Goal: Transaction & Acquisition: Purchase product/service

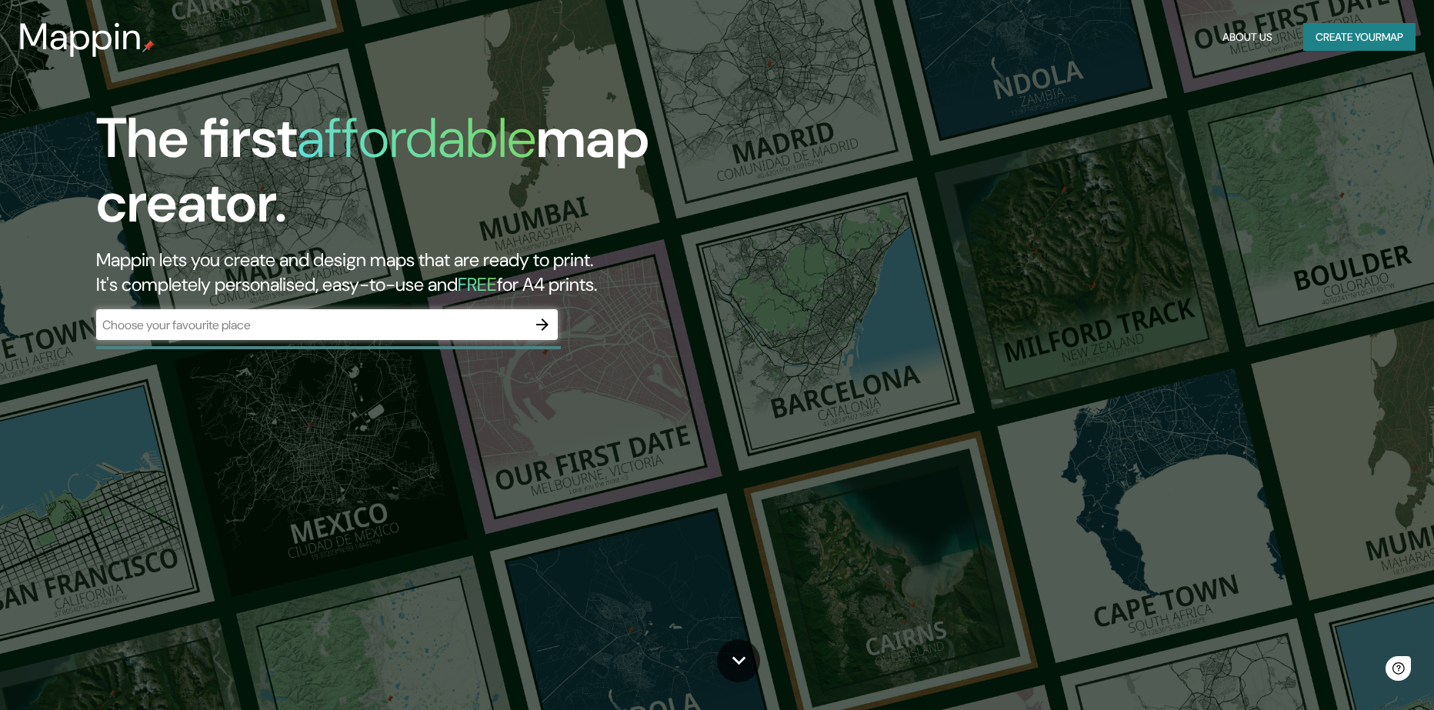
click at [377, 340] on div "​" at bounding box center [327, 324] width 462 height 31
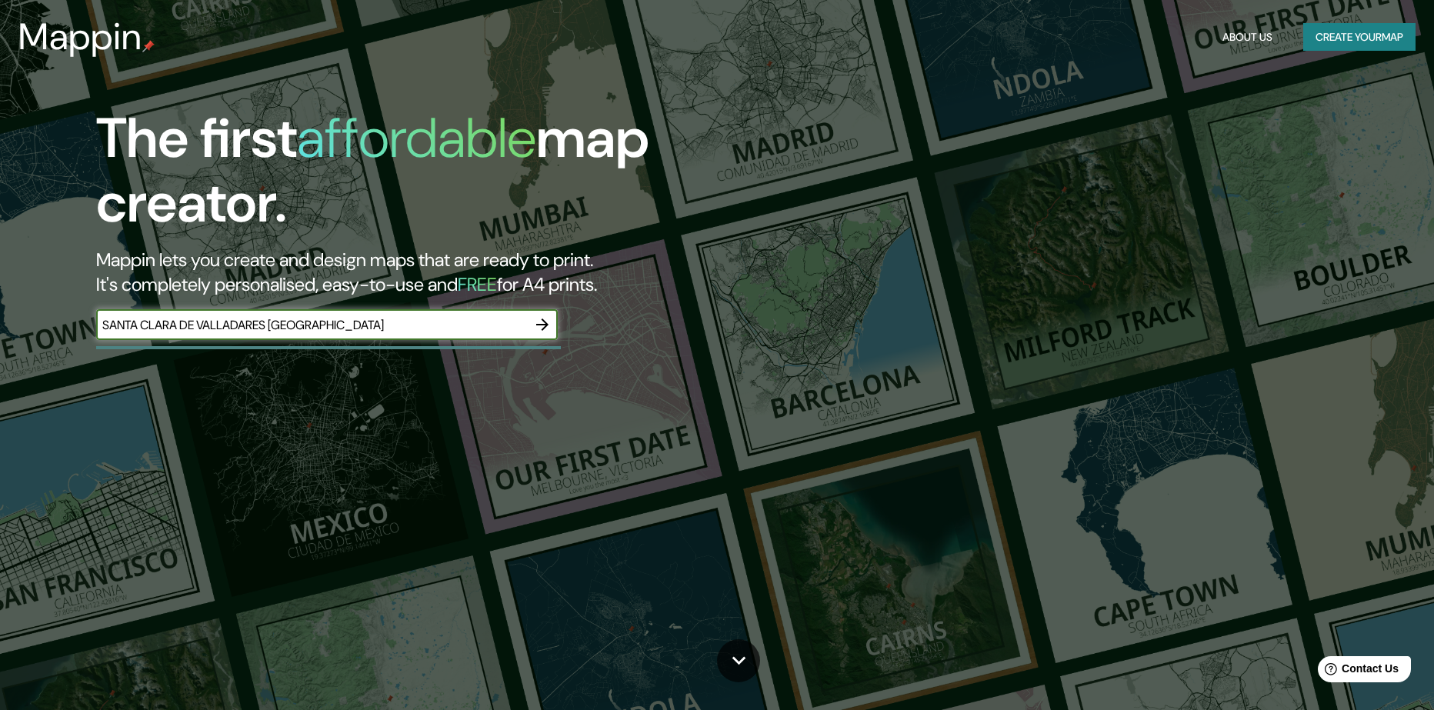
type input "SANTA CLARA DE VALLADARES MICHOACÁN"
click at [544, 331] on icon "button" at bounding box center [542, 325] width 12 height 12
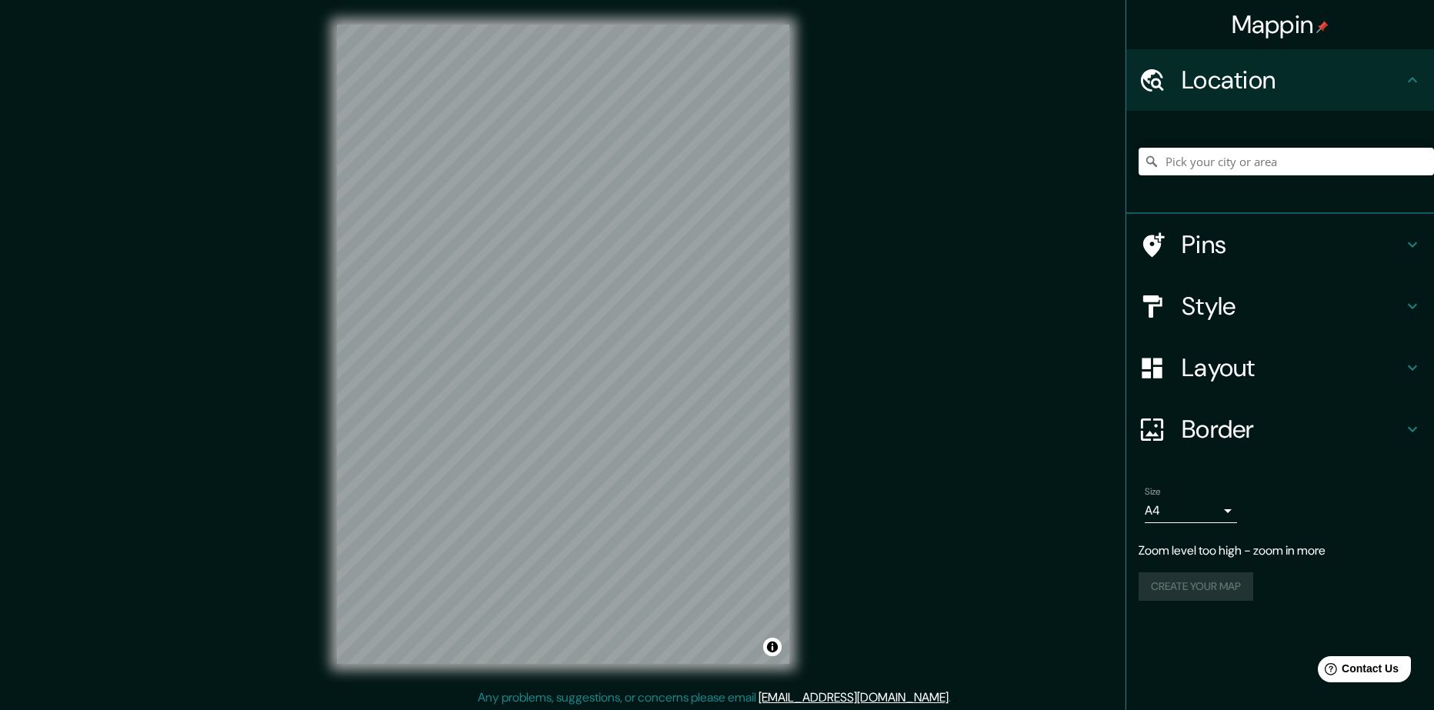
click at [1228, 173] on input "Pick your city or area" at bounding box center [1286, 162] width 295 height 28
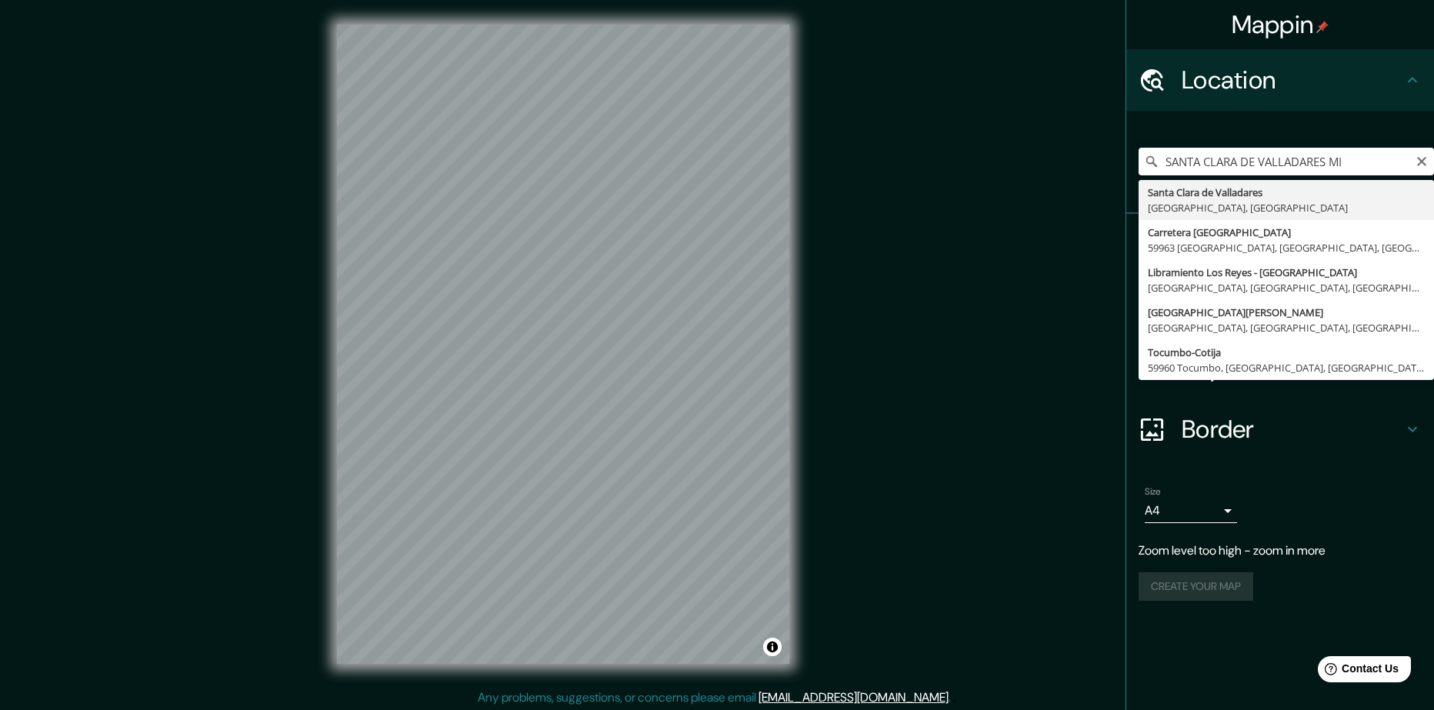
type input "Santa [PERSON_NAME], [GEOGRAPHIC_DATA], [GEOGRAPHIC_DATA]"
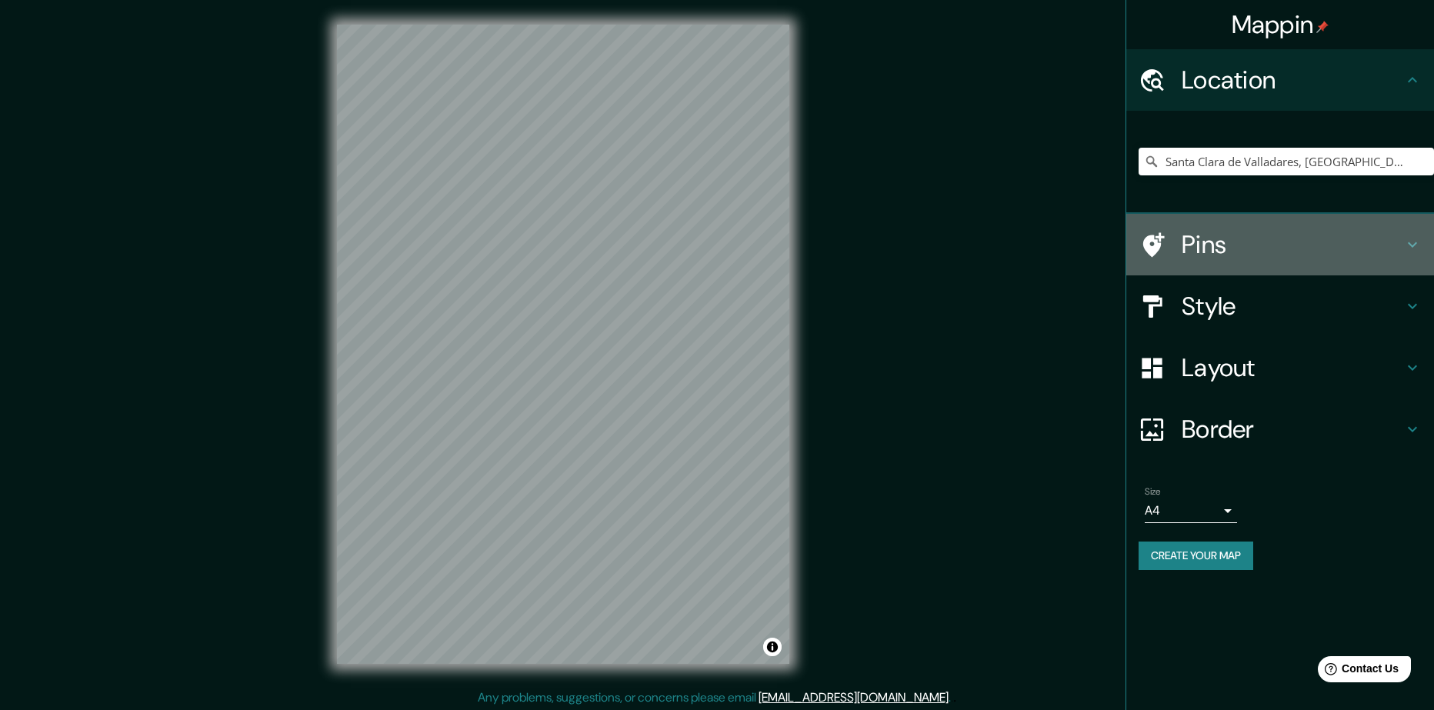
click at [1211, 255] on div "Pins" at bounding box center [1280, 245] width 308 height 62
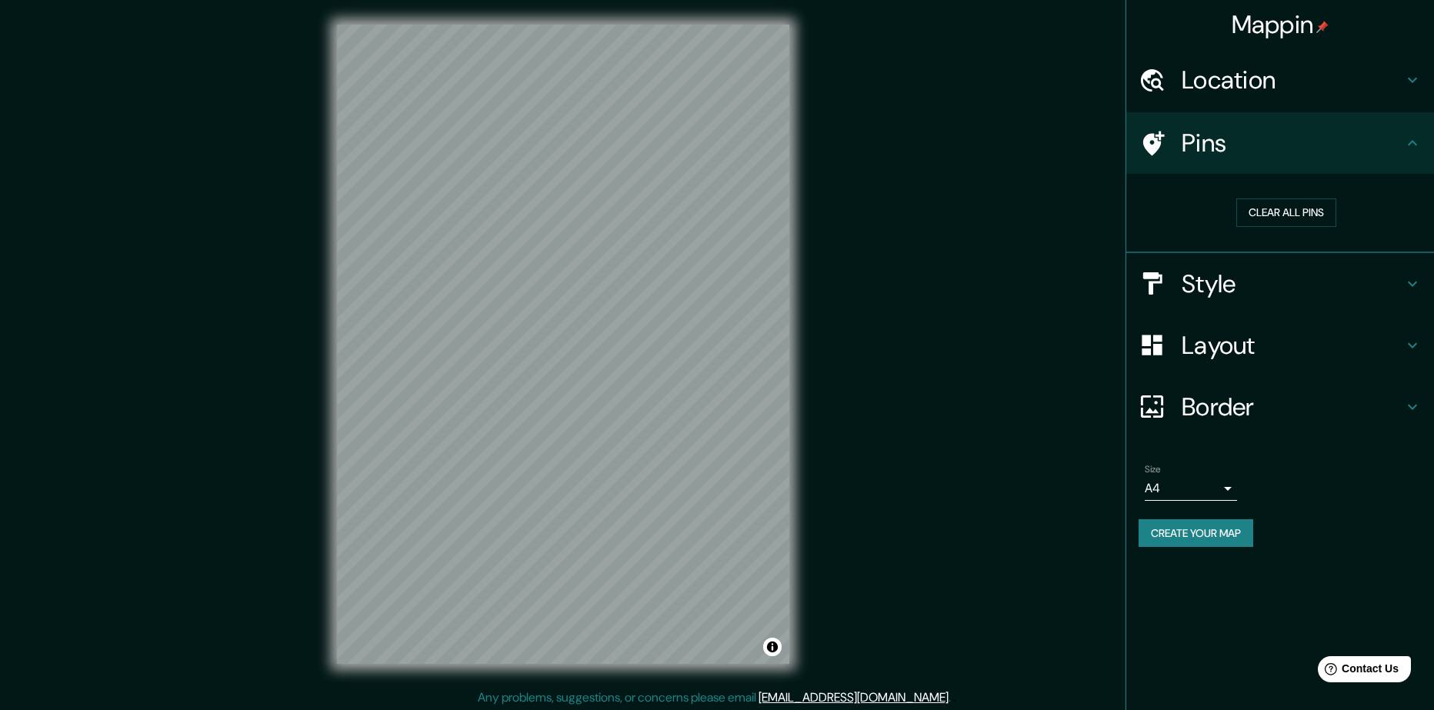
click at [1243, 174] on div "Pins" at bounding box center [1280, 143] width 308 height 62
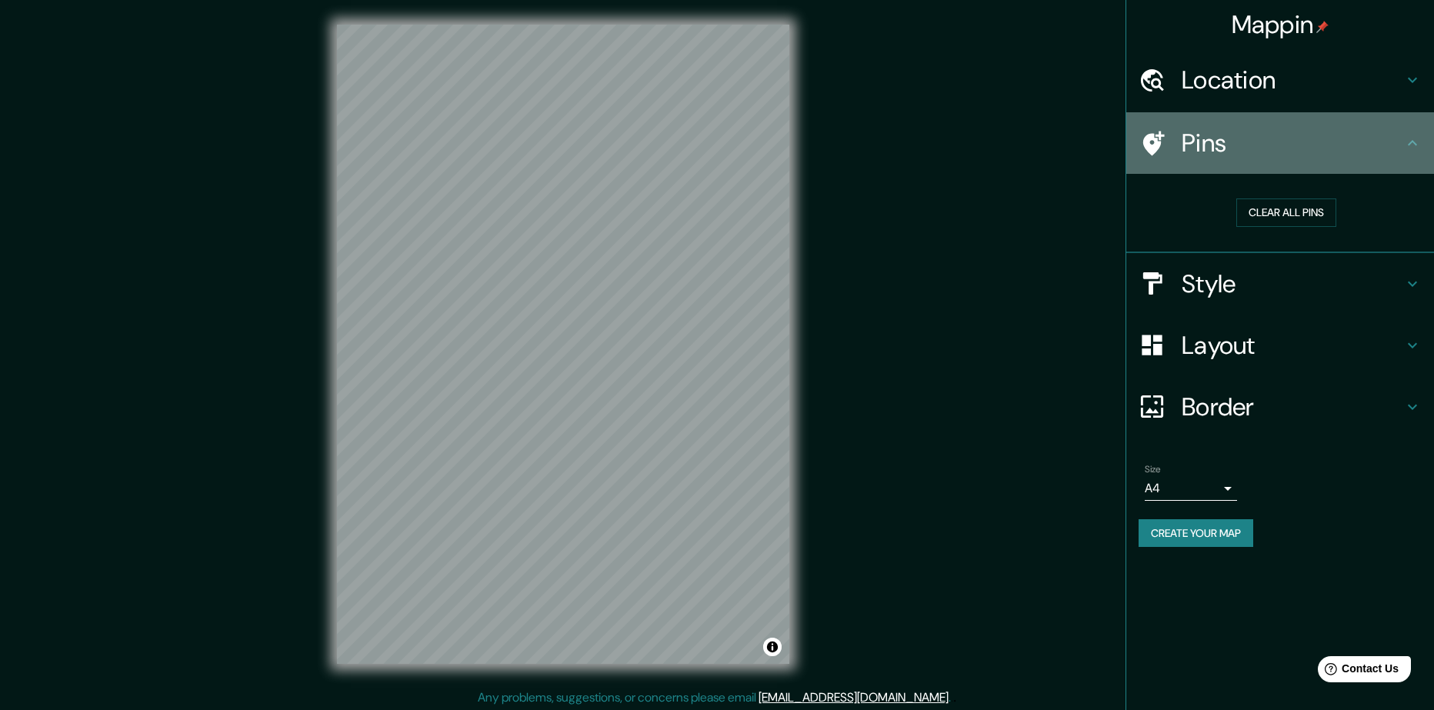
click at [1243, 159] on h4 "Pins" at bounding box center [1293, 143] width 222 height 31
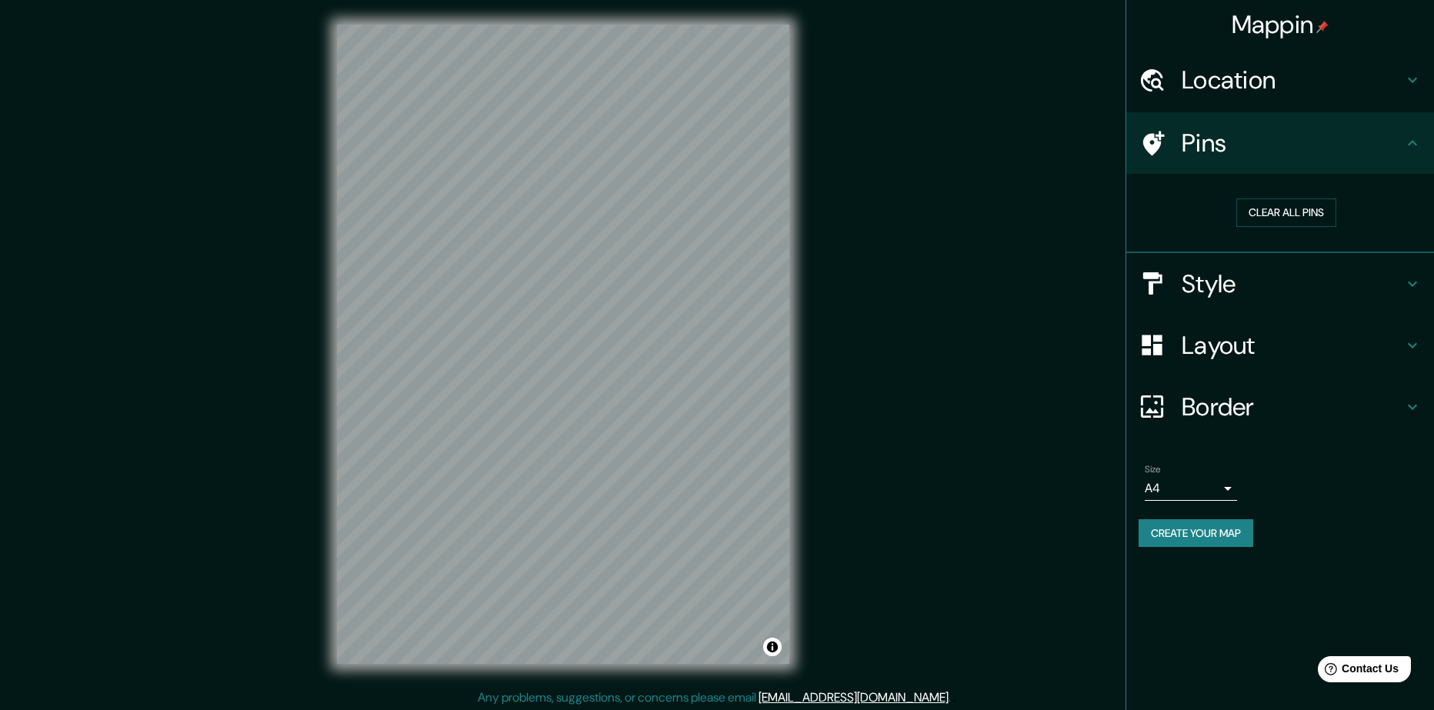
click at [1240, 299] on h4 "Style" at bounding box center [1293, 284] width 222 height 31
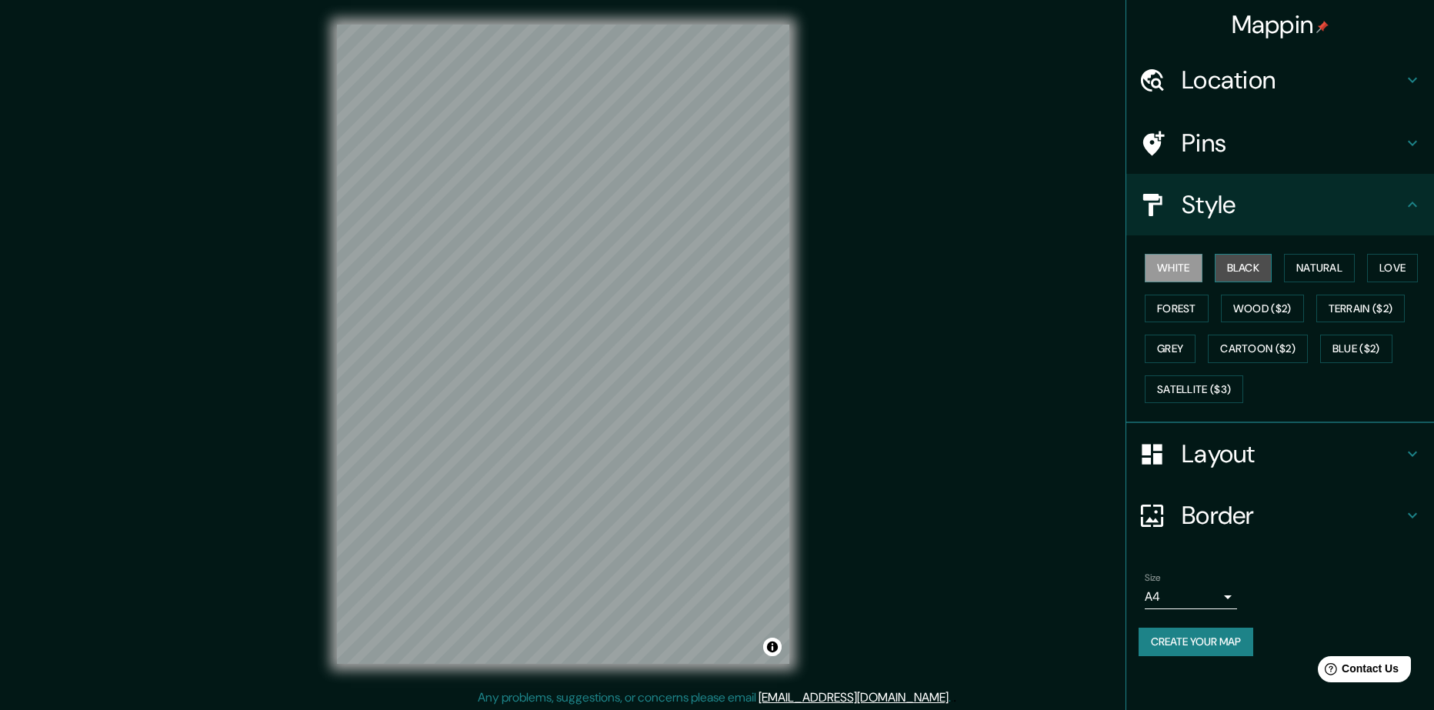
click at [1247, 282] on button "Black" at bounding box center [1244, 268] width 58 height 28
click at [1320, 282] on button "Natural" at bounding box center [1319, 268] width 71 height 28
click at [1367, 282] on button "Love" at bounding box center [1392, 268] width 51 height 28
click at [1206, 323] on button "Forest" at bounding box center [1177, 309] width 64 height 28
click at [1304, 323] on button "Wood ($2)" at bounding box center [1262, 309] width 83 height 28
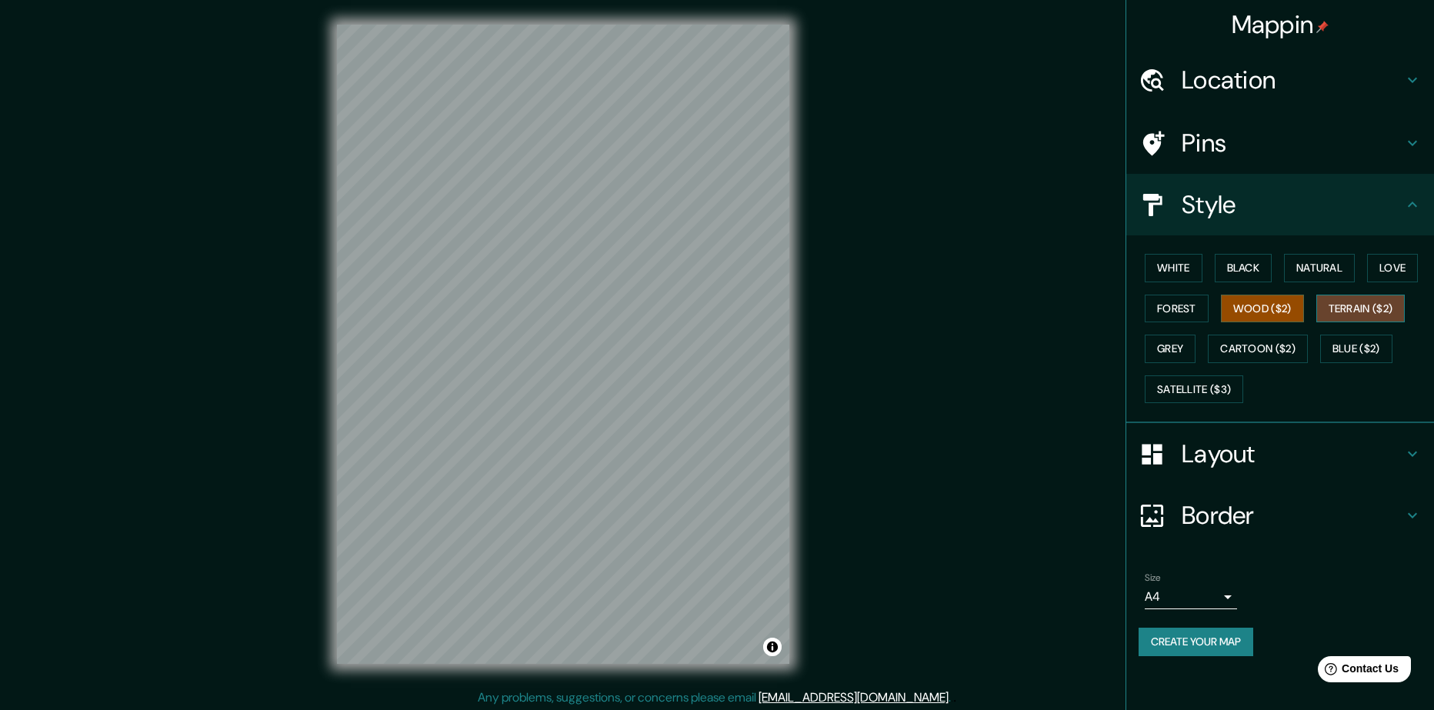
click at [1317, 323] on button "Terrain ($2)" at bounding box center [1361, 309] width 89 height 28
click at [1333, 282] on button "Natural" at bounding box center [1319, 268] width 71 height 28
click at [1230, 282] on button "Black" at bounding box center [1244, 268] width 58 height 28
click at [1171, 282] on button "White" at bounding box center [1174, 268] width 58 height 28
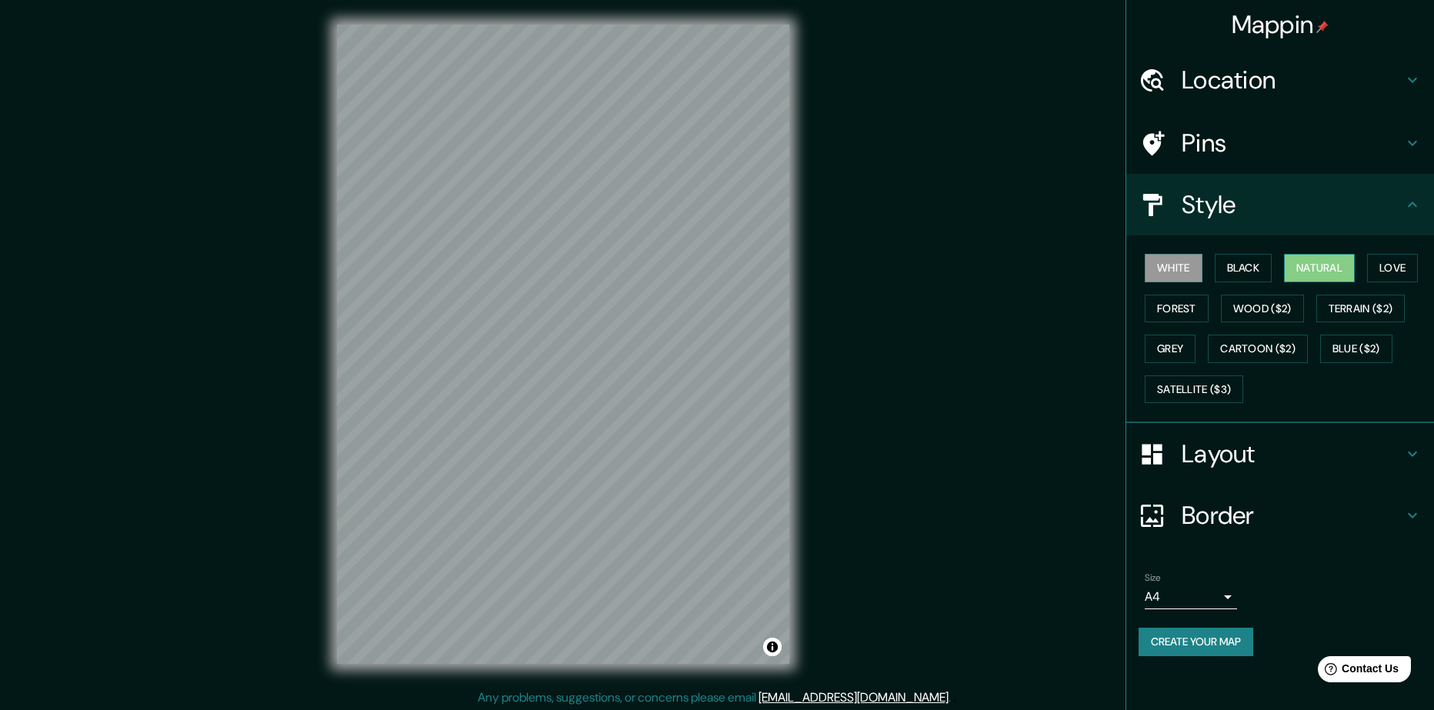
click at [1308, 282] on button "Natural" at bounding box center [1319, 268] width 71 height 28
click at [1320, 363] on button "Blue ($2)" at bounding box center [1356, 349] width 72 height 28
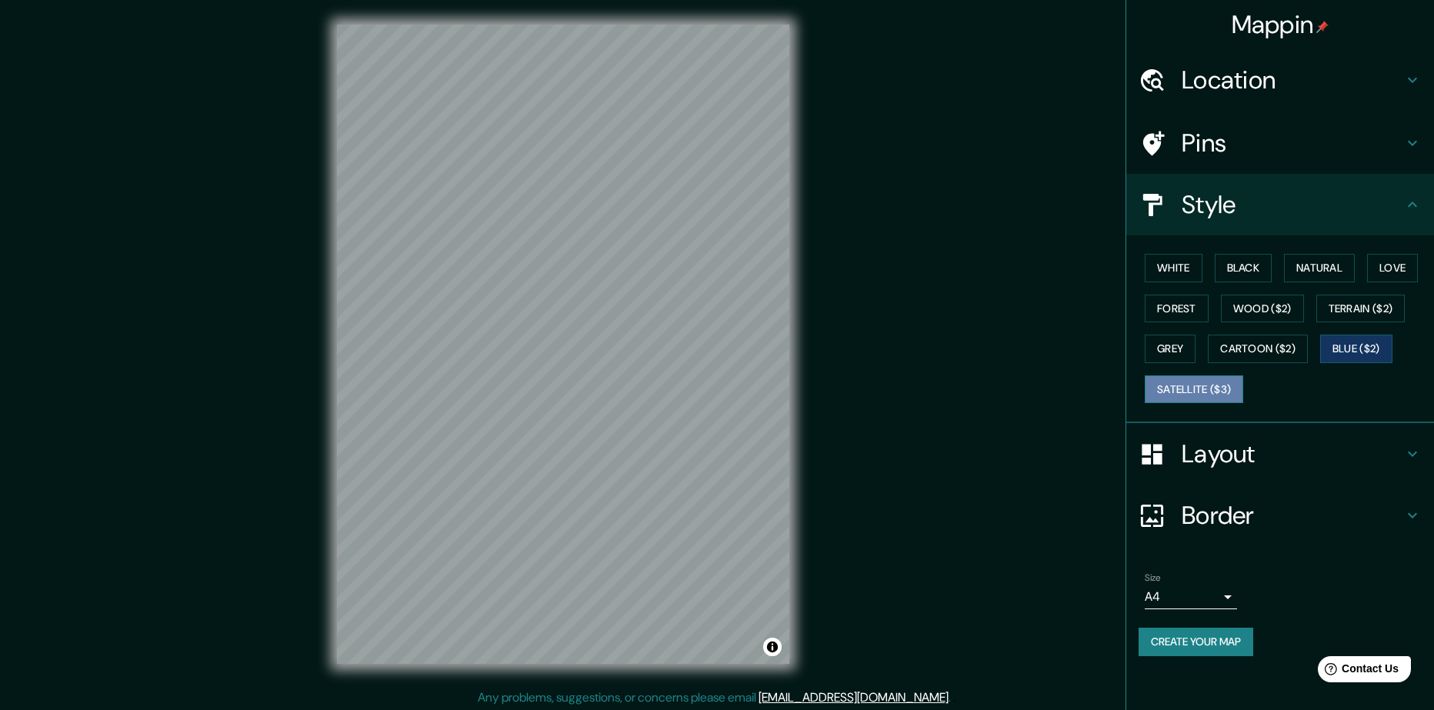
click at [1194, 404] on button "Satellite ($3)" at bounding box center [1194, 389] width 98 height 28
click at [1208, 363] on button "Cartoon ($2)" at bounding box center [1258, 349] width 100 height 28
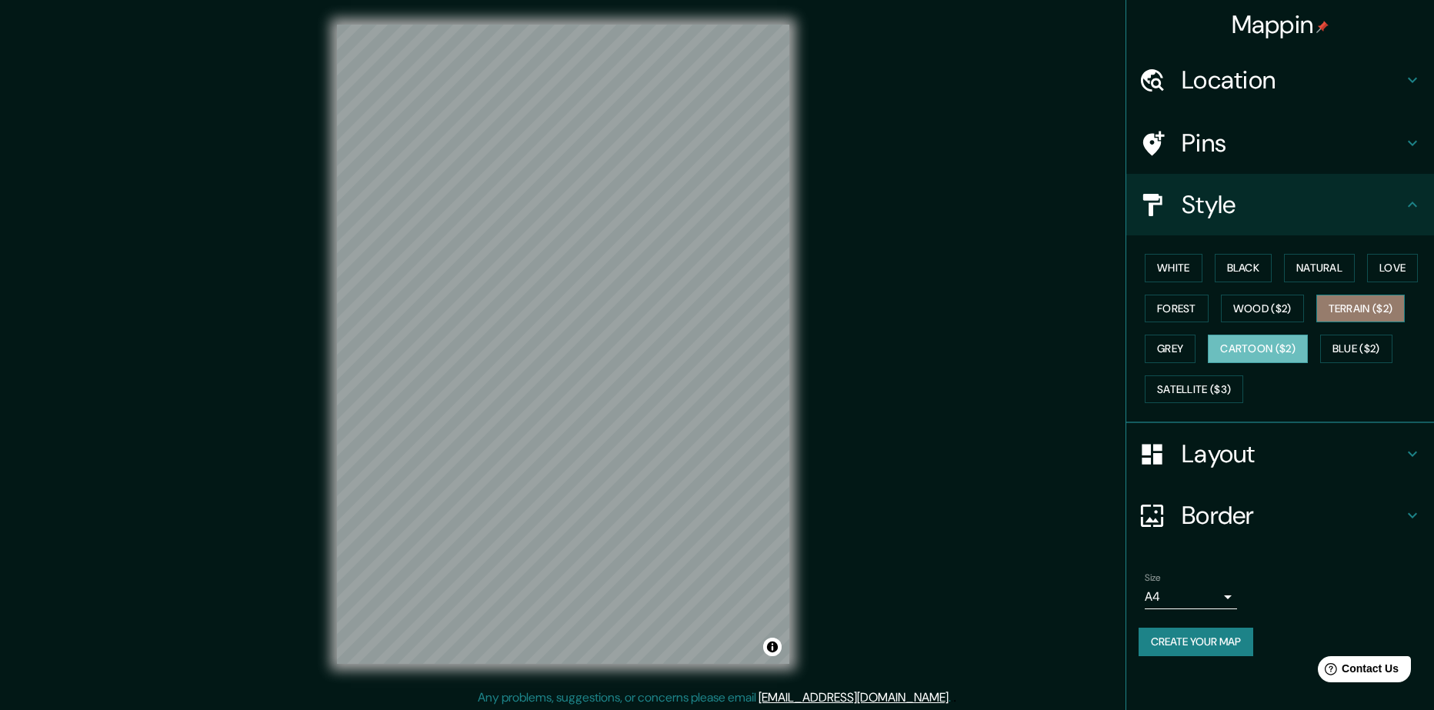
click at [1317, 323] on button "Terrain ($2)" at bounding box center [1361, 309] width 89 height 28
click at [1196, 363] on button "Grey" at bounding box center [1170, 349] width 51 height 28
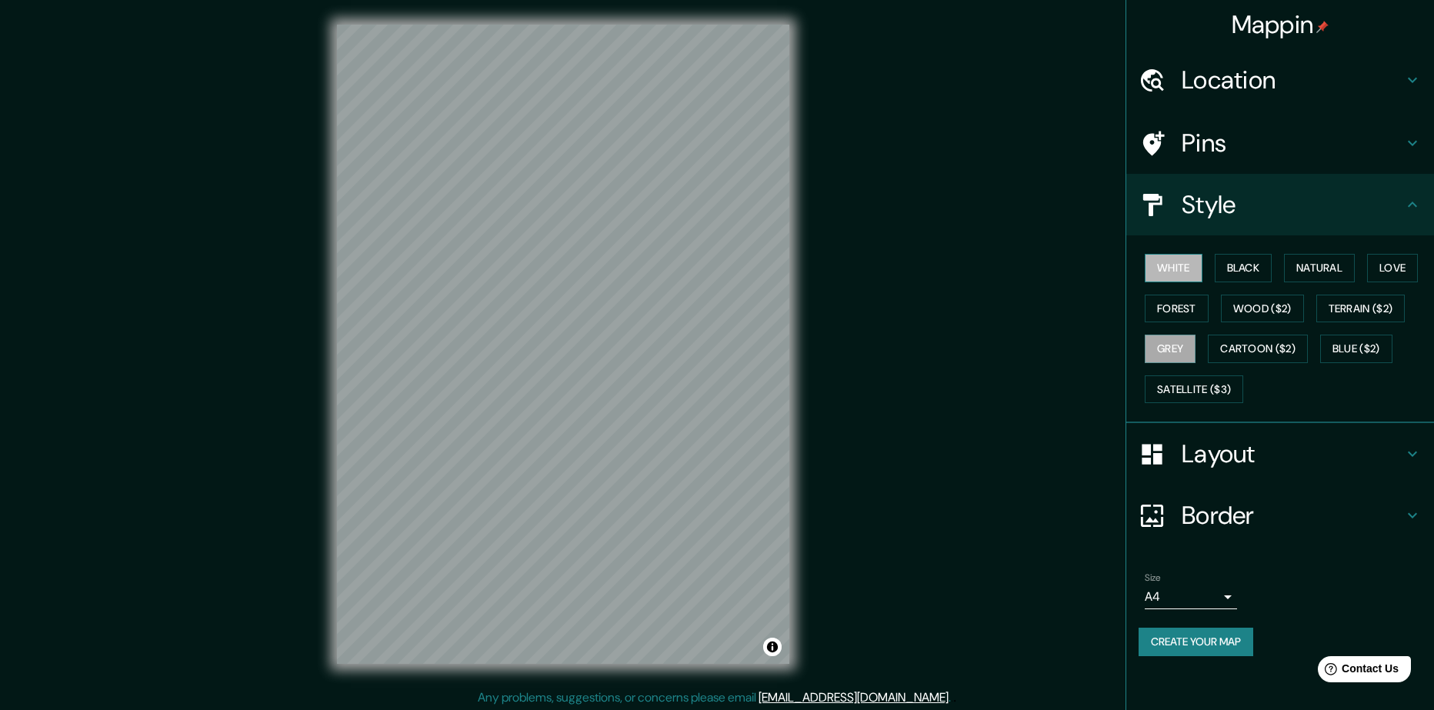
click at [1165, 282] on button "White" at bounding box center [1174, 268] width 58 height 28
click at [1255, 282] on button "Black" at bounding box center [1244, 268] width 58 height 28
click at [1196, 363] on button "Grey" at bounding box center [1170, 349] width 51 height 28
click at [1237, 159] on h4 "Pins" at bounding box center [1293, 143] width 222 height 31
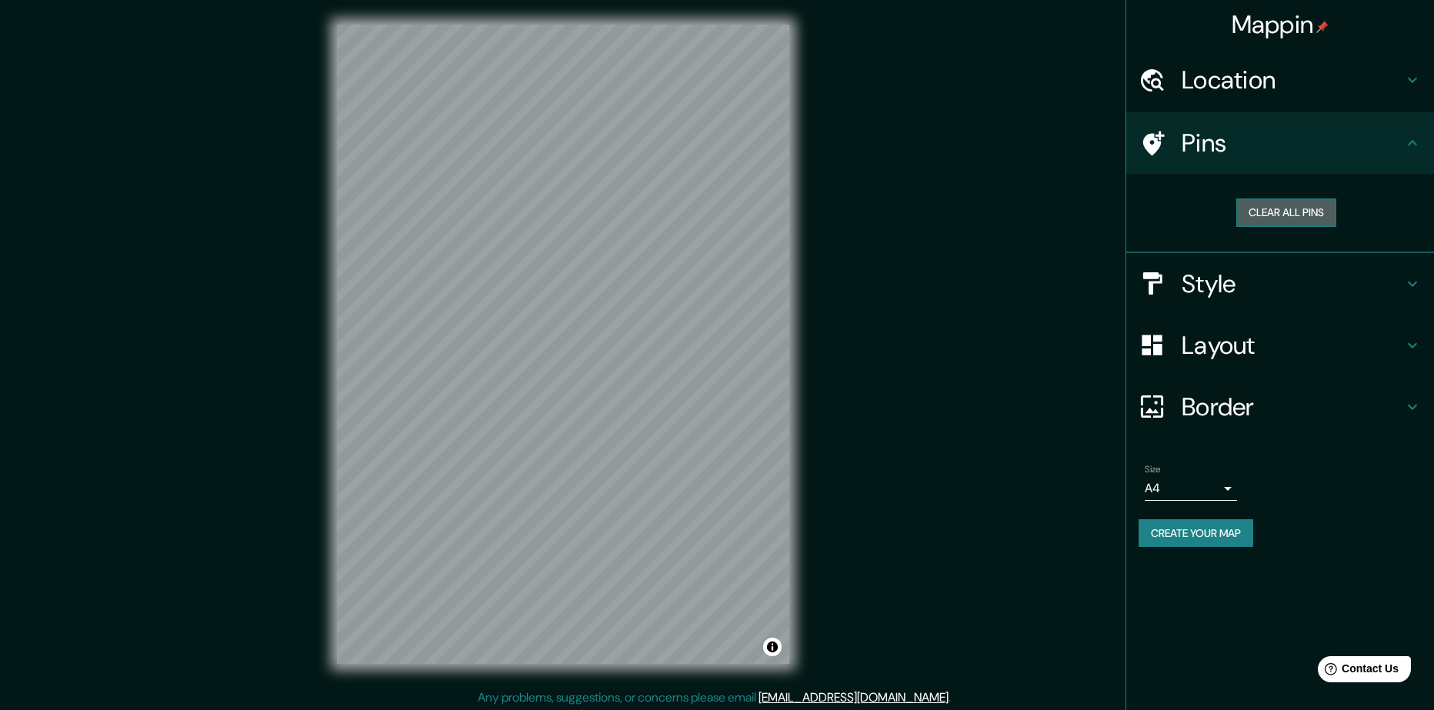
click at [1287, 227] on button "Clear all pins" at bounding box center [1287, 213] width 100 height 28
click at [1271, 227] on button "Clear all pins" at bounding box center [1287, 213] width 100 height 28
click at [1240, 159] on h4 "Pins" at bounding box center [1293, 143] width 222 height 31
click at [1383, 225] on div "Clear all pins" at bounding box center [1286, 212] width 295 height 53
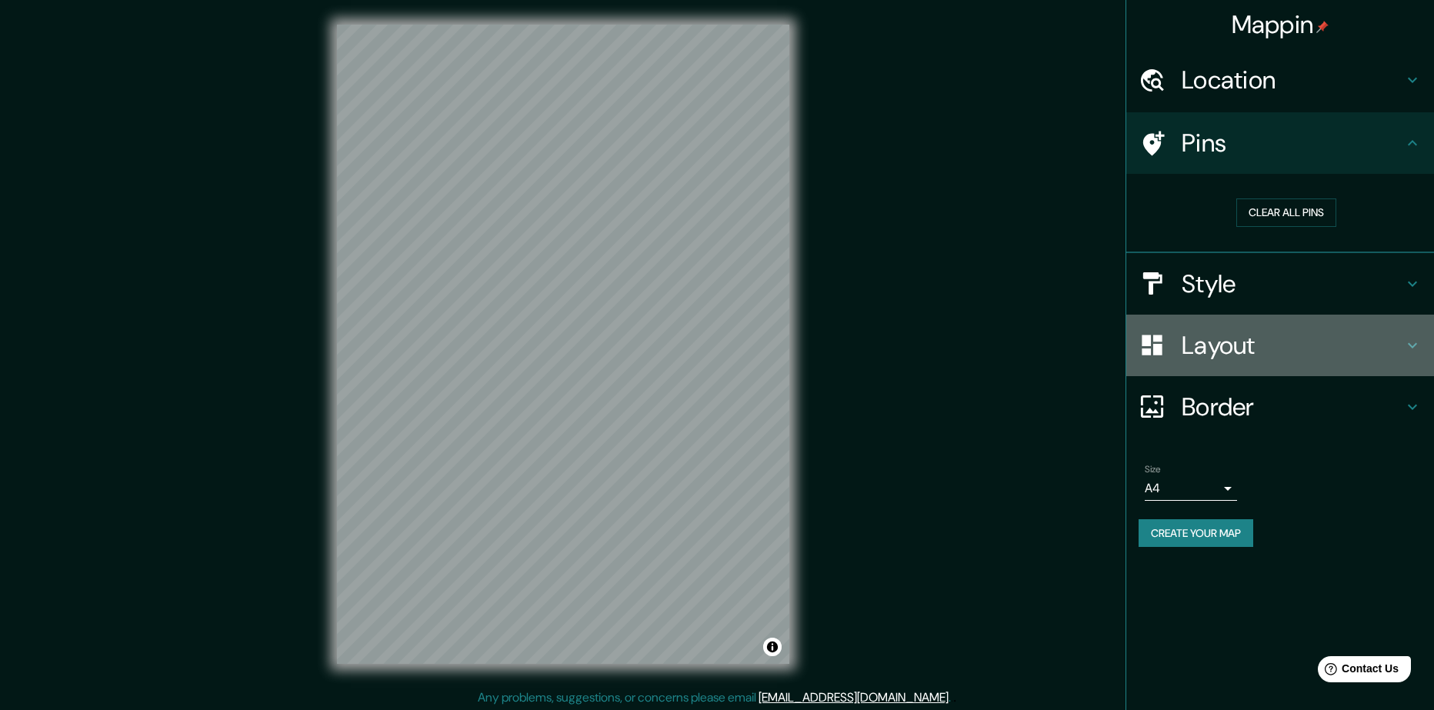
click at [1274, 361] on h4 "Layout" at bounding box center [1293, 345] width 222 height 31
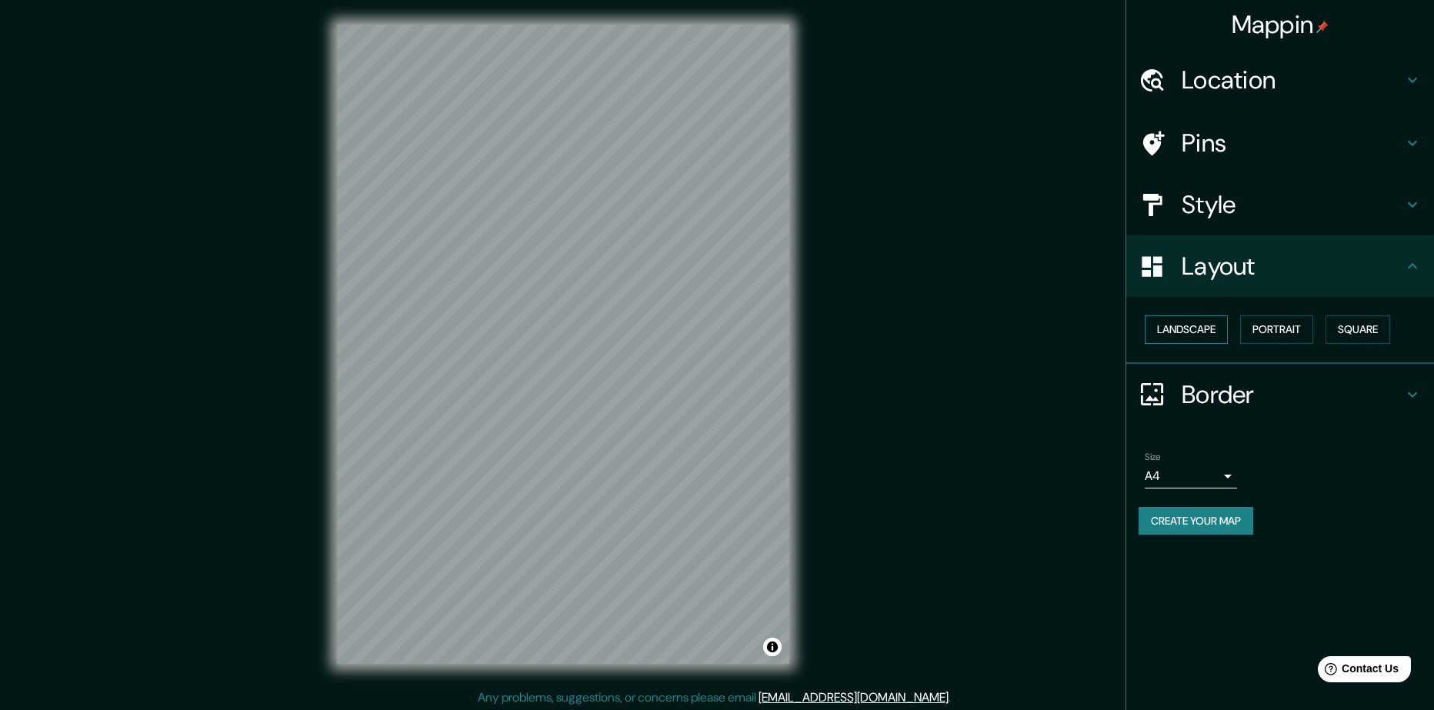
click at [1223, 344] on button "Landscape" at bounding box center [1186, 329] width 83 height 28
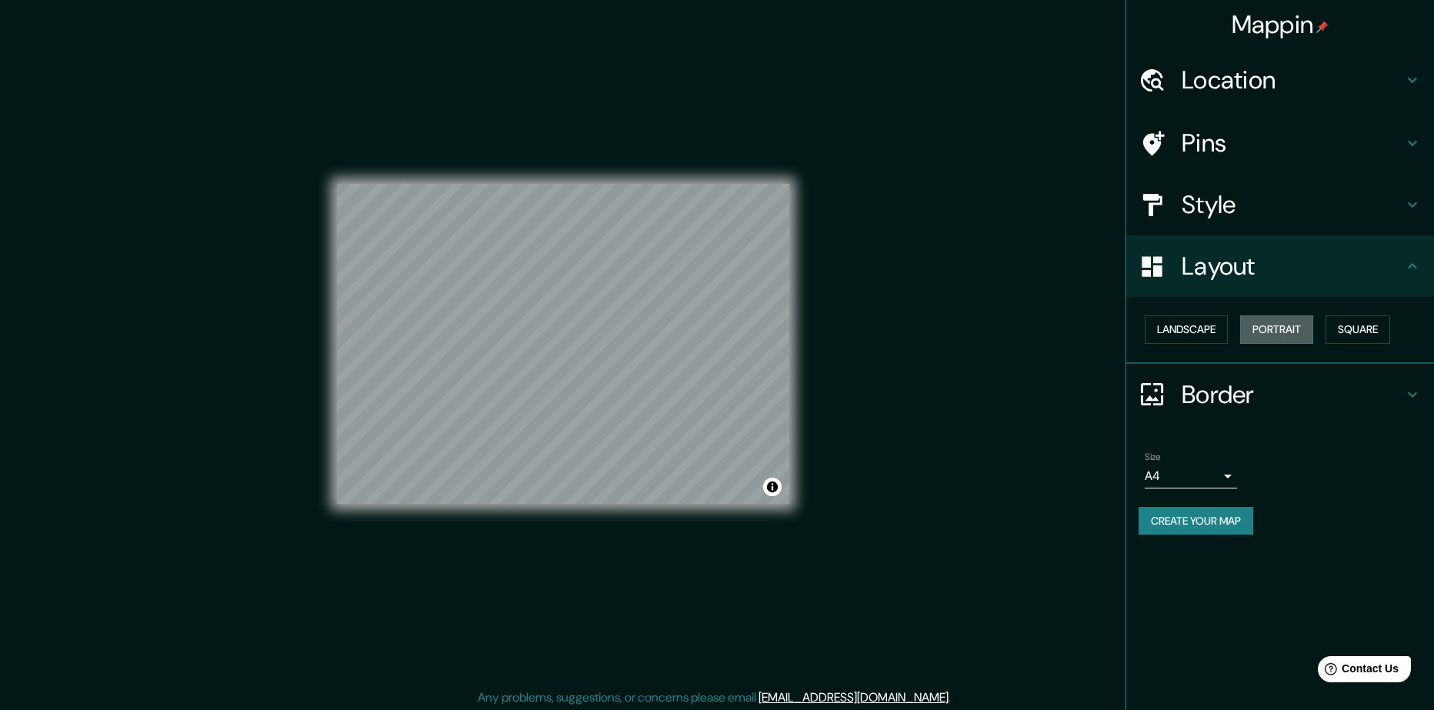
click at [1313, 344] on button "Portrait" at bounding box center [1276, 329] width 73 height 28
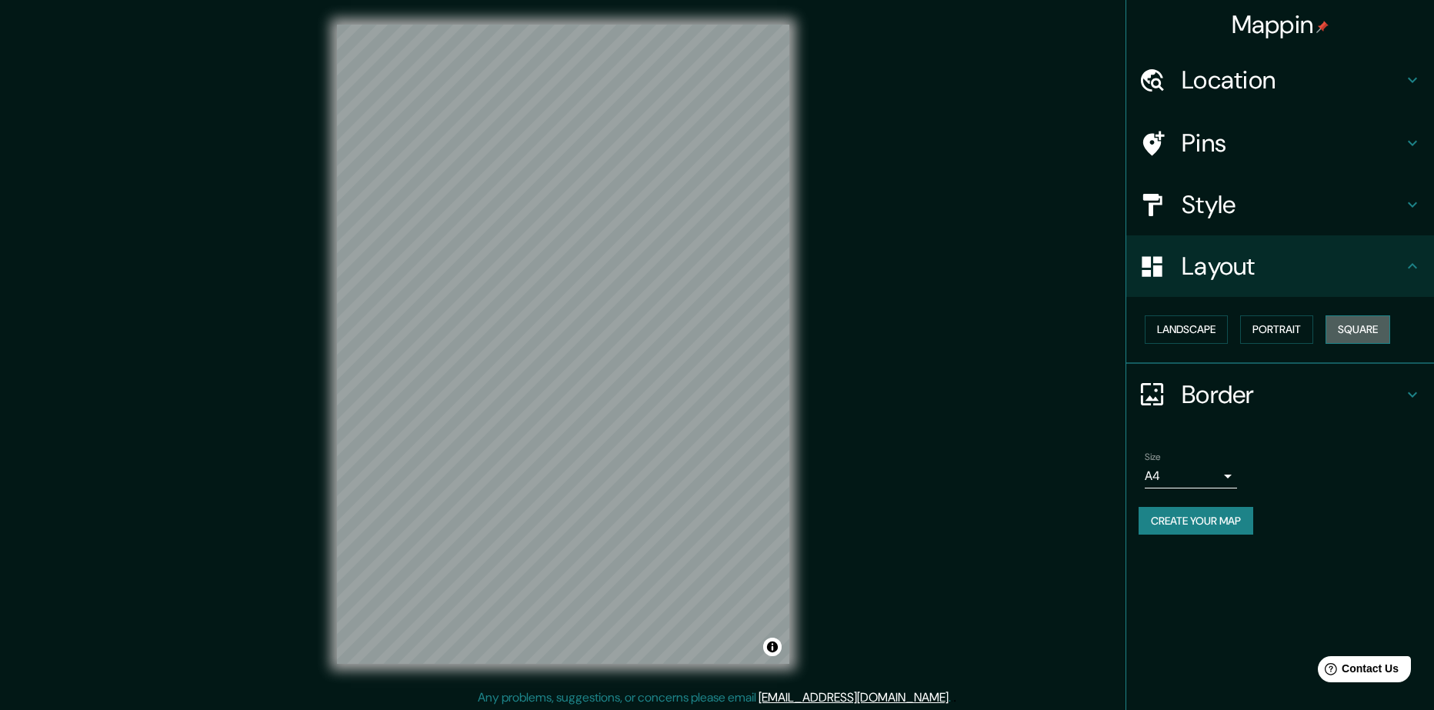
click at [1389, 344] on button "Square" at bounding box center [1358, 329] width 65 height 28
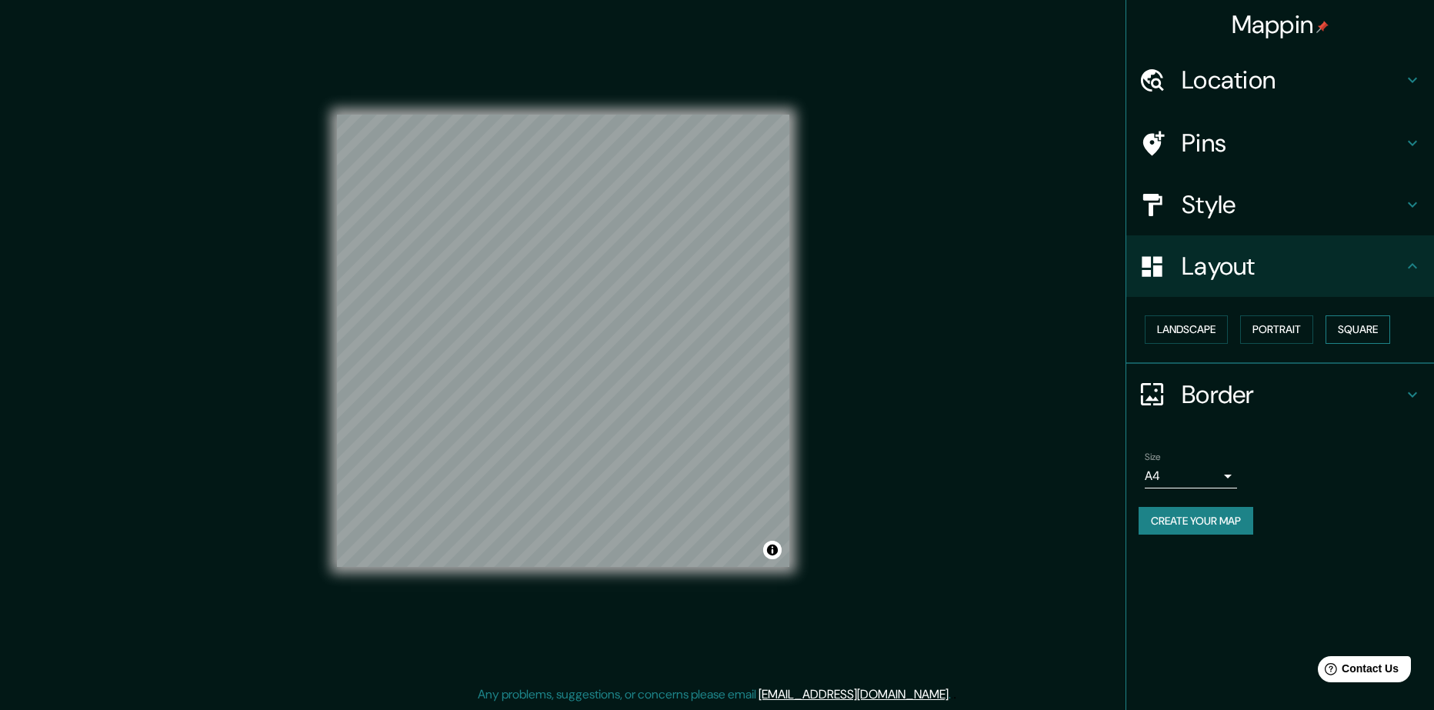
scroll to position [20, 0]
click at [1218, 536] on button "Create your map" at bounding box center [1196, 521] width 115 height 28
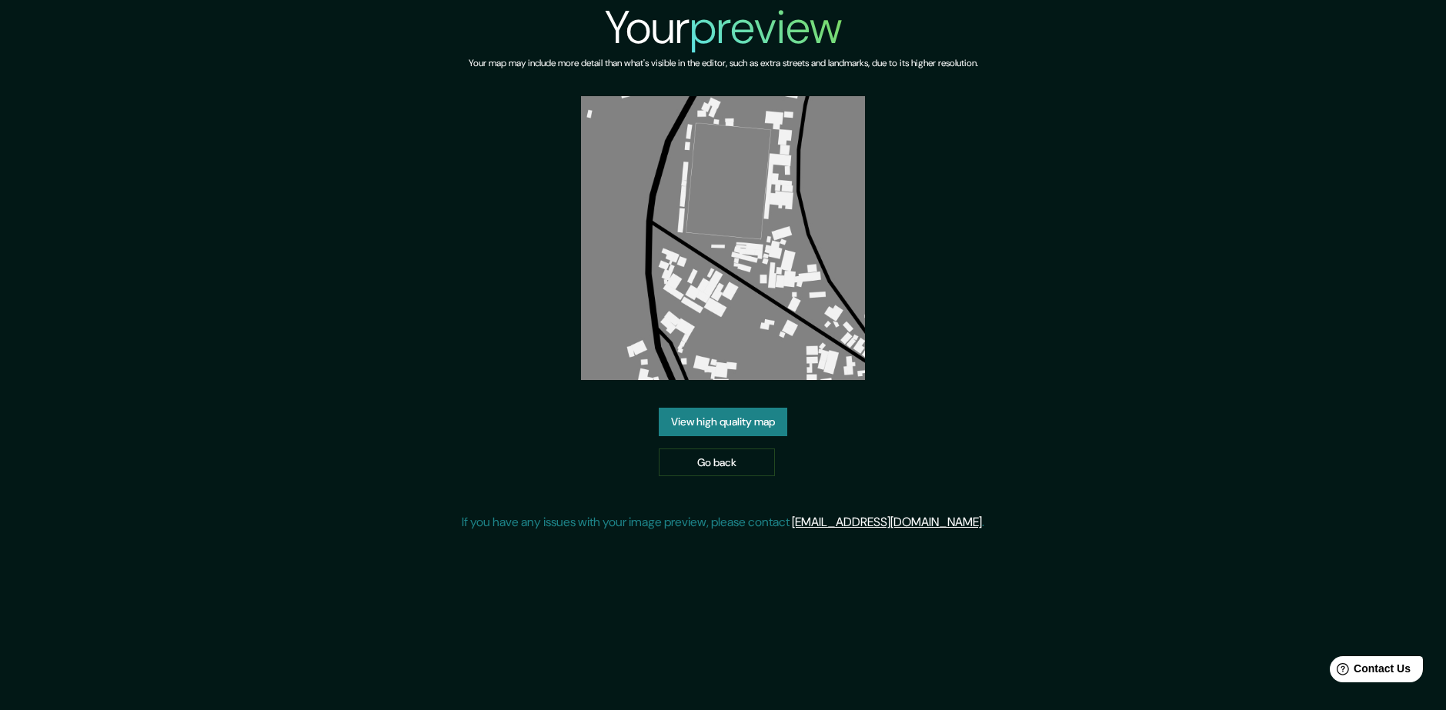
click at [777, 253] on img at bounding box center [723, 238] width 284 height 284
click at [960, 220] on div "Your preview Your map may include more detail than what's visible in the editor…" at bounding box center [723, 272] width 522 height 544
click at [731, 436] on link "View high quality map" at bounding box center [723, 422] width 129 height 28
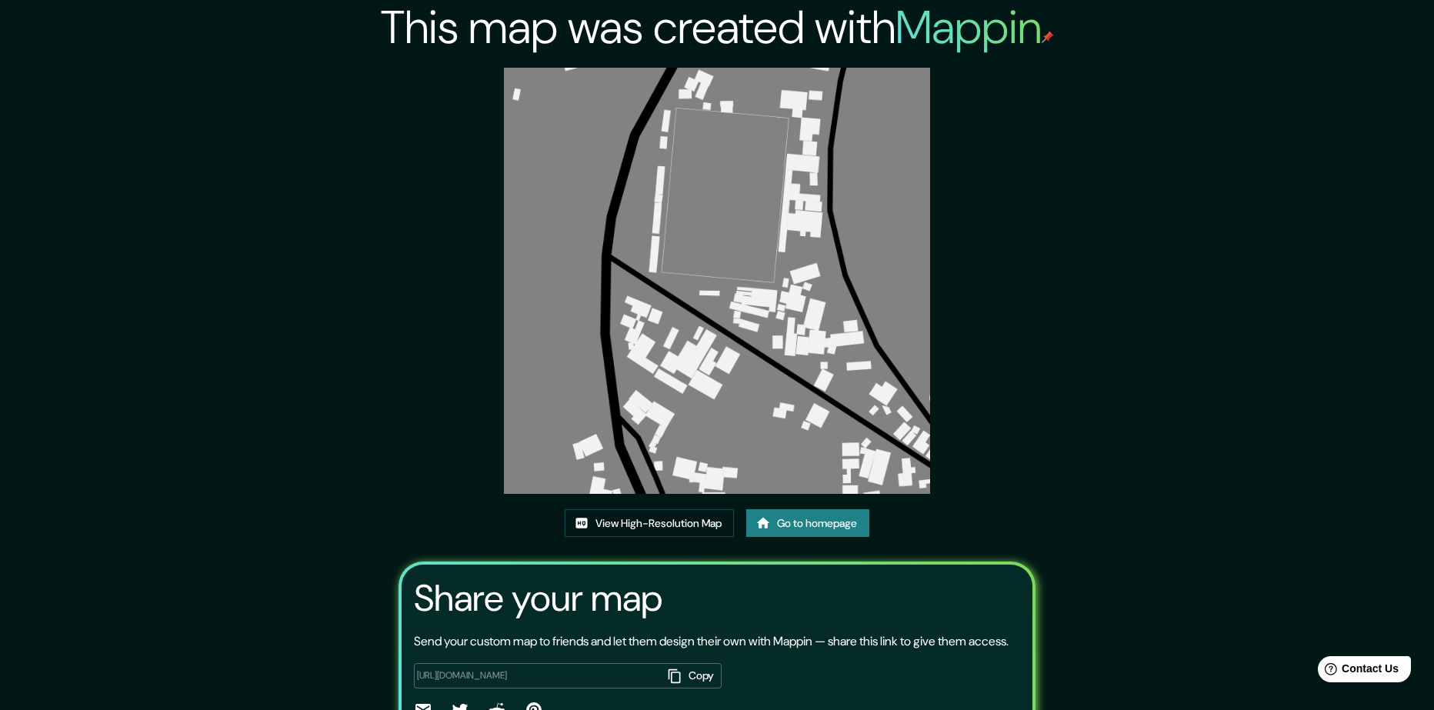
click at [694, 417] on img at bounding box center [717, 281] width 426 height 426
click at [854, 274] on img at bounding box center [717, 281] width 426 height 426
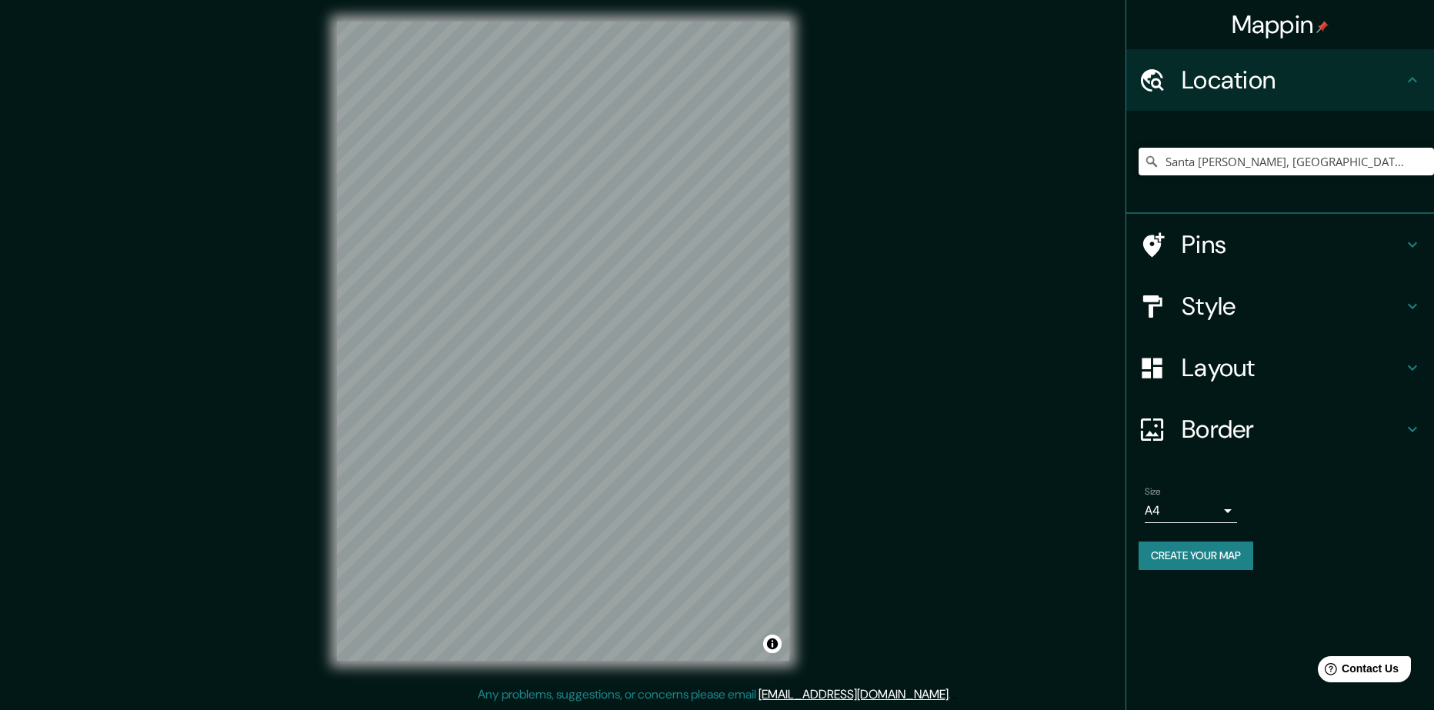
click at [1335, 175] on input "Santa [PERSON_NAME], [GEOGRAPHIC_DATA], [GEOGRAPHIC_DATA]" at bounding box center [1286, 162] width 295 height 28
click at [1377, 175] on input "Santa [PERSON_NAME], [GEOGRAPHIC_DATA], [GEOGRAPHIC_DATA]" at bounding box center [1286, 162] width 295 height 28
click at [1413, 175] on input "Santa [PERSON_NAME], [GEOGRAPHIC_DATA], [GEOGRAPHIC_DATA]" at bounding box center [1286, 162] width 295 height 28
click at [1400, 175] on input "Santa [PERSON_NAME], [GEOGRAPHIC_DATA], [GEOGRAPHIC_DATA]" at bounding box center [1286, 162] width 295 height 28
click at [1406, 175] on input "Santa [PERSON_NAME], [GEOGRAPHIC_DATA], [GEOGRAPHIC_DATA]" at bounding box center [1286, 162] width 295 height 28
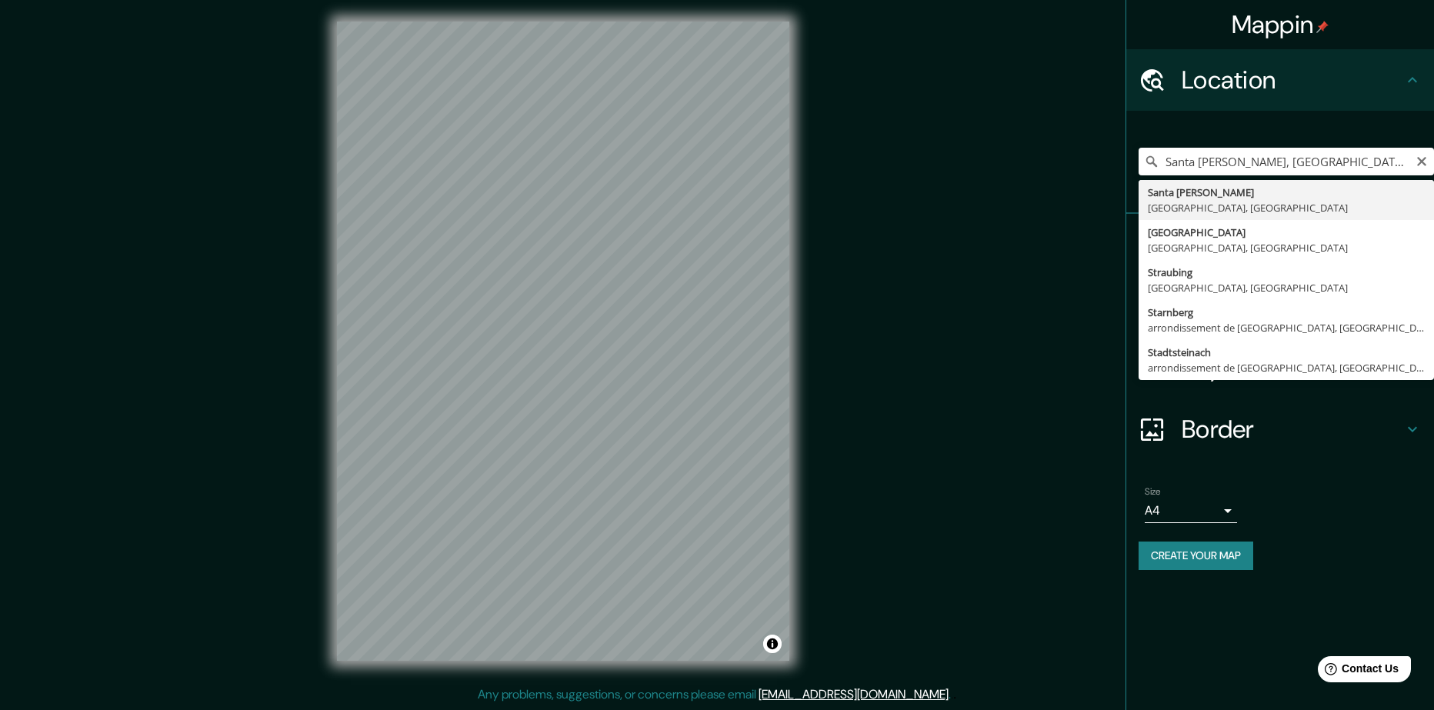
type input "Santa [PERSON_NAME], [GEOGRAPHIC_DATA], [GEOGRAPHIC_DATA]"
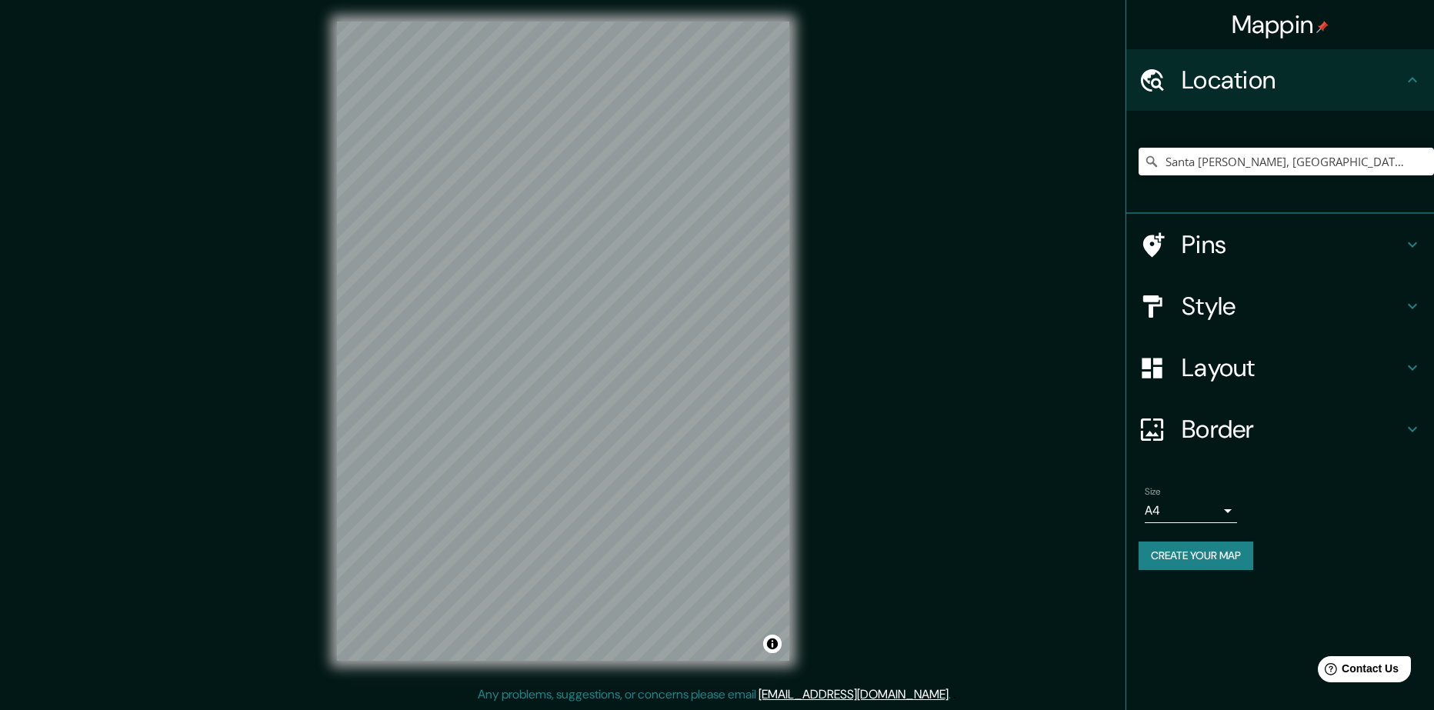
click at [1253, 337] on div "Style" at bounding box center [1280, 306] width 308 height 62
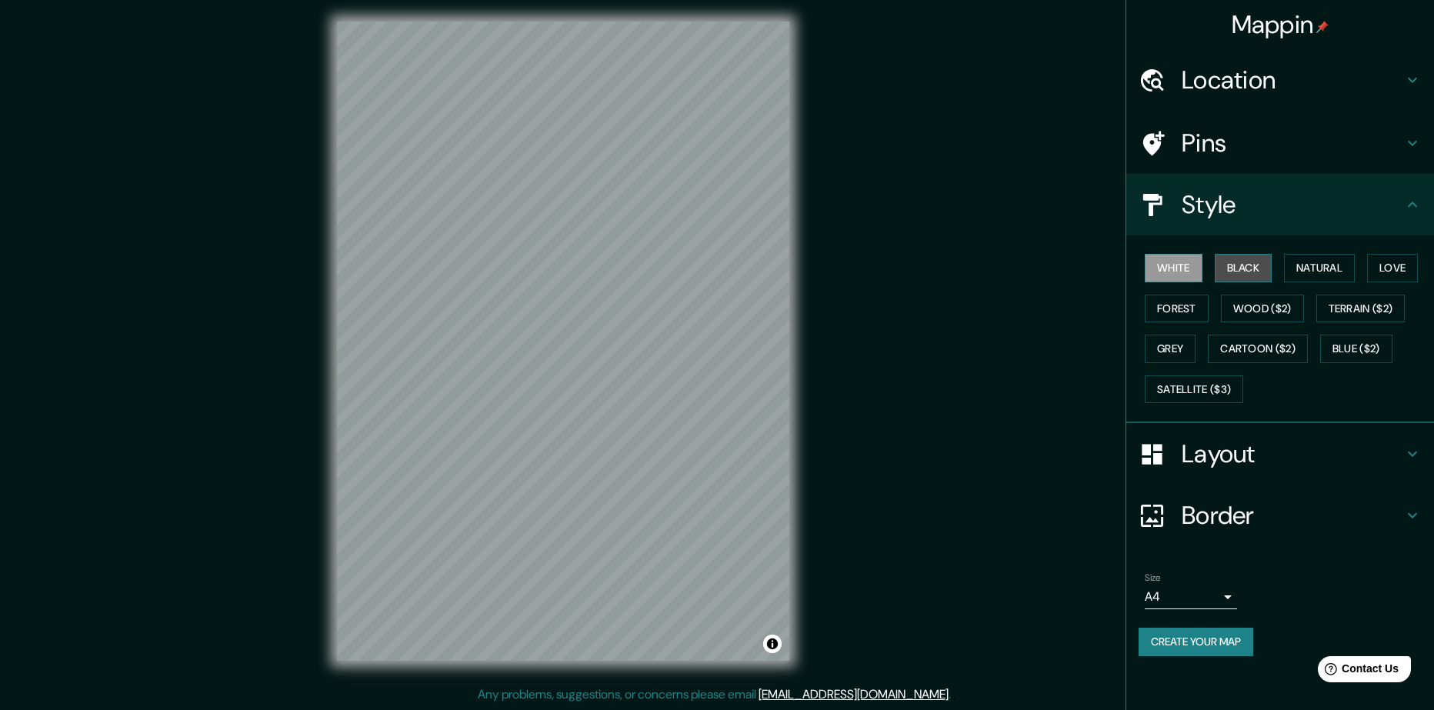
click at [1263, 282] on button "Black" at bounding box center [1244, 268] width 58 height 28
click at [1196, 363] on button "Grey" at bounding box center [1170, 349] width 51 height 28
click at [1177, 404] on button "Satellite ($3)" at bounding box center [1194, 389] width 98 height 28
click at [1196, 363] on button "Grey" at bounding box center [1170, 349] width 51 height 28
